Goal: Find contact information: Find contact information

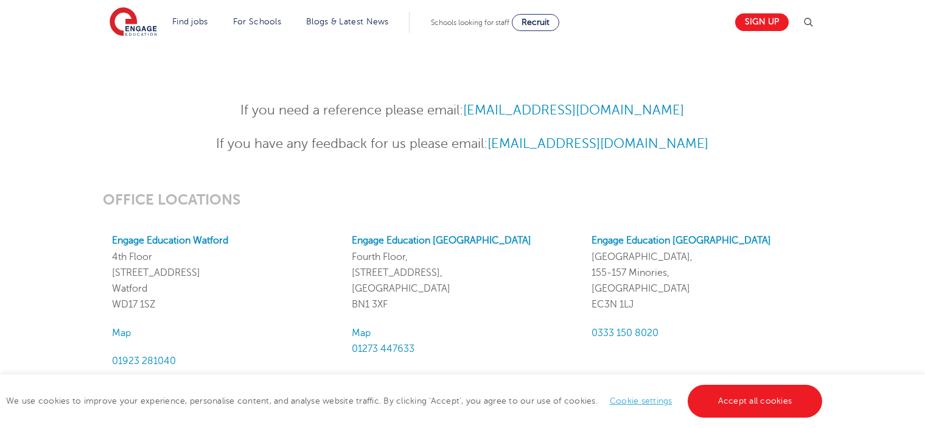
scroll to position [920, 0]
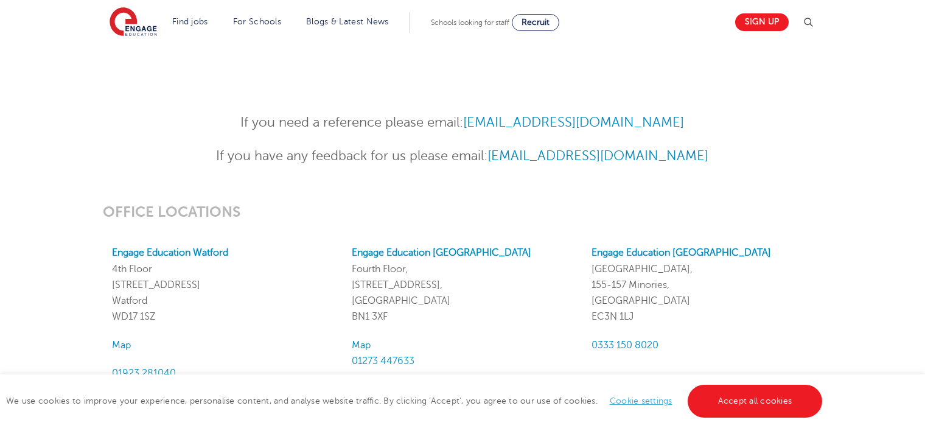
drag, startPoint x: 688, startPoint y: 127, endPoint x: 437, endPoint y: 117, distance: 251.5
click at [437, 117] on p "If you need a reference please email: [EMAIL_ADDRESS][DOMAIN_NAME]" at bounding box center [462, 122] width 597 height 21
click at [435, 114] on p "If you need a reference please email: [EMAIL_ADDRESS][DOMAIN_NAME]" at bounding box center [462, 122] width 597 height 21
drag, startPoint x: 689, startPoint y: 122, endPoint x: 472, endPoint y: 103, distance: 218.0
click at [472, 103] on div "If you need a reference please email: [EMAIL_ADDRESS][DOMAIN_NAME] If you have …" at bounding box center [462, 133] width 925 height 91
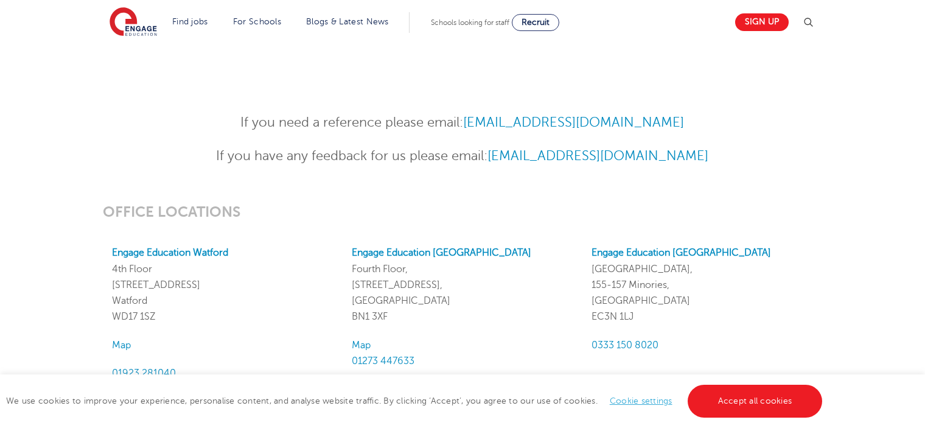
copy link "[EMAIL_ADDRESS][DOMAIN_NAME]"
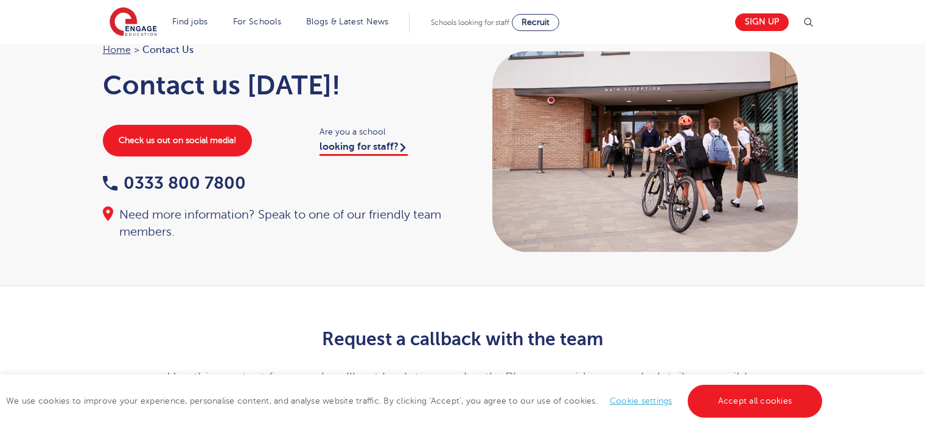
scroll to position [0, 0]
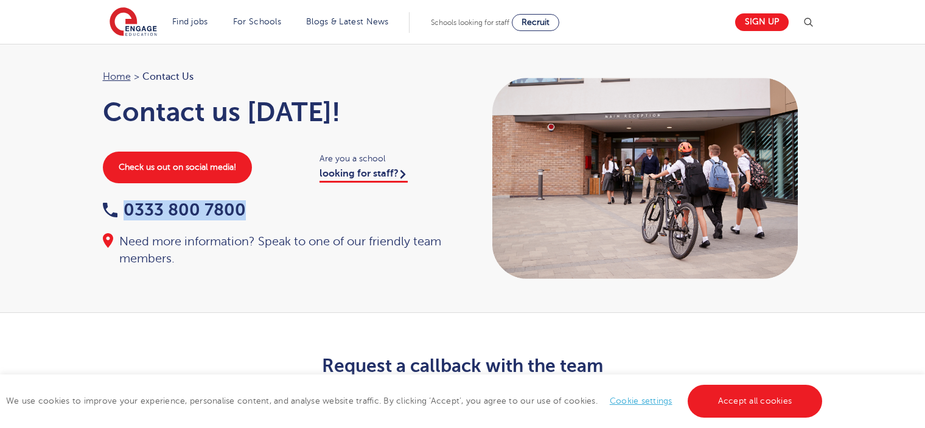
drag, startPoint x: 262, startPoint y: 213, endPoint x: 125, endPoint y: 204, distance: 137.2
click at [125, 204] on div "0333 800 7800" at bounding box center [277, 210] width 348 height 19
copy link "0333 800 7800"
